Goal: Navigation & Orientation: Find specific page/section

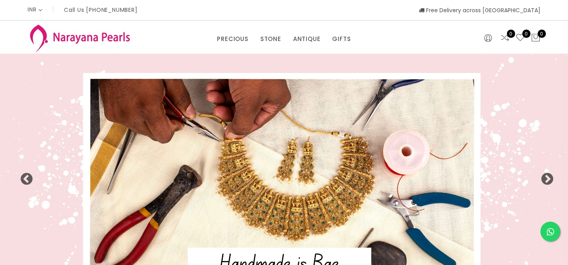
select select "INR"
click at [548, 181] on button "Next" at bounding box center [545, 177] width 8 height 8
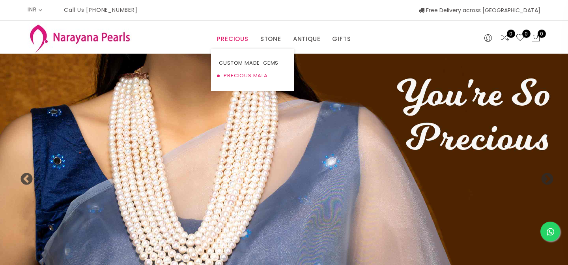
click at [233, 73] on link "PRECIOUS MALA" at bounding box center [252, 75] width 67 height 13
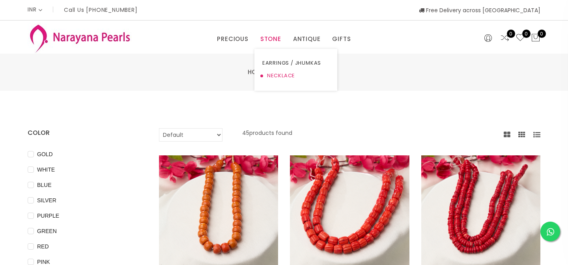
click at [267, 76] on link "NECKLACE" at bounding box center [296, 75] width 67 height 13
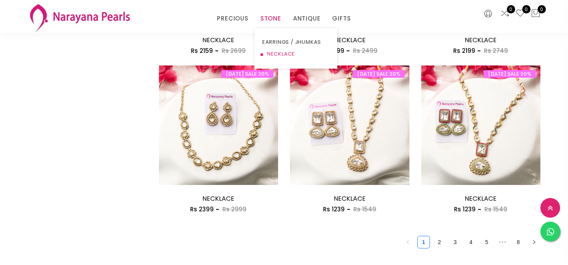
scroll to position [1009, 0]
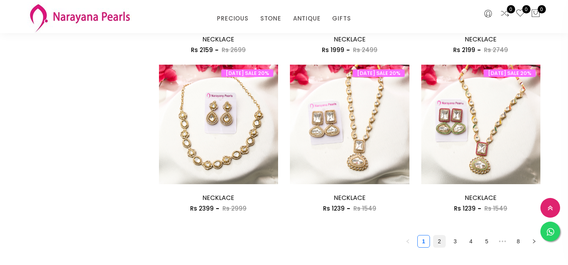
click at [439, 242] on link "2" at bounding box center [440, 242] width 12 height 12
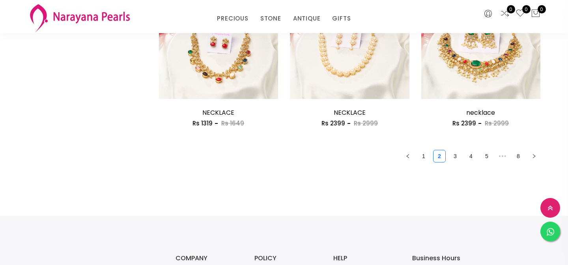
scroll to position [1101, 0]
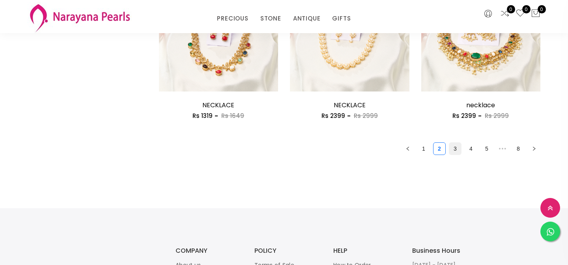
click at [450, 148] on link "3" at bounding box center [456, 149] width 12 height 12
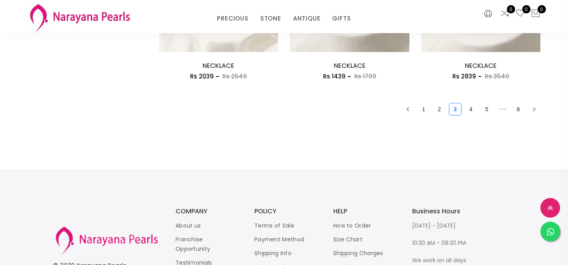
scroll to position [1134, 0]
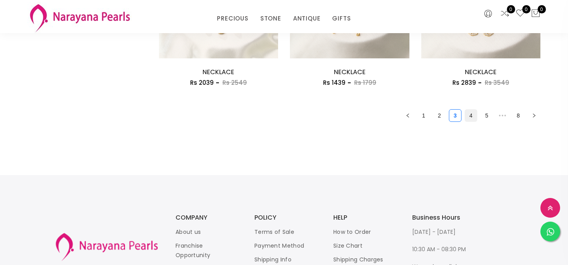
click at [472, 116] on link "4" at bounding box center [471, 116] width 12 height 12
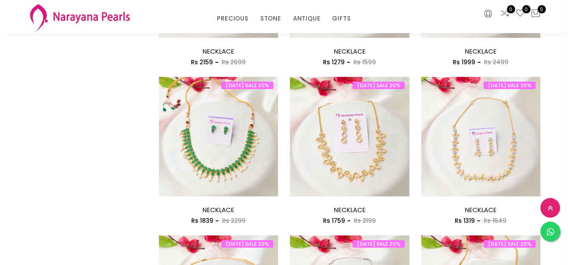
scroll to position [681, 0]
